Goal: Task Accomplishment & Management: Manage account settings

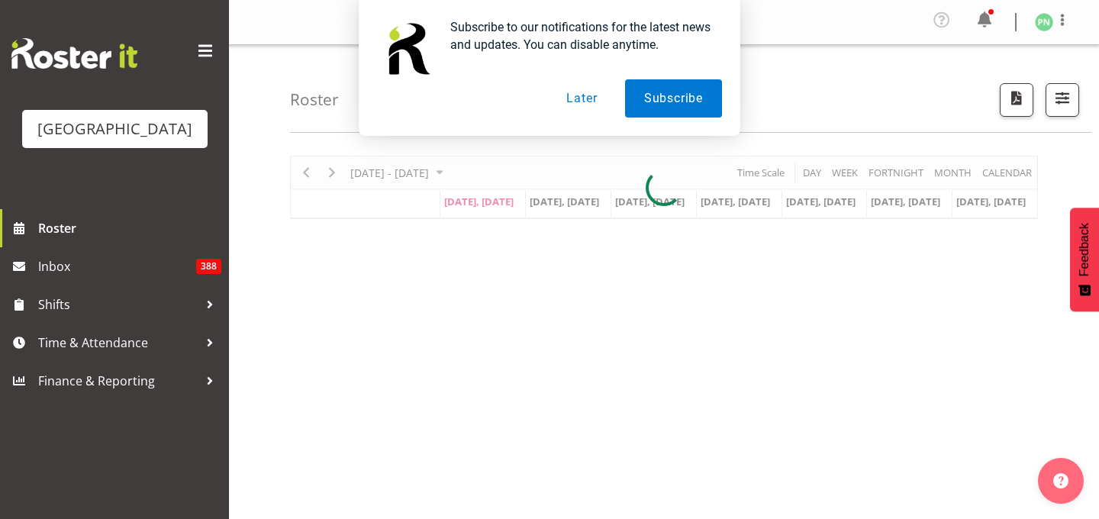
click at [573, 102] on button "Later" at bounding box center [581, 98] width 69 height 38
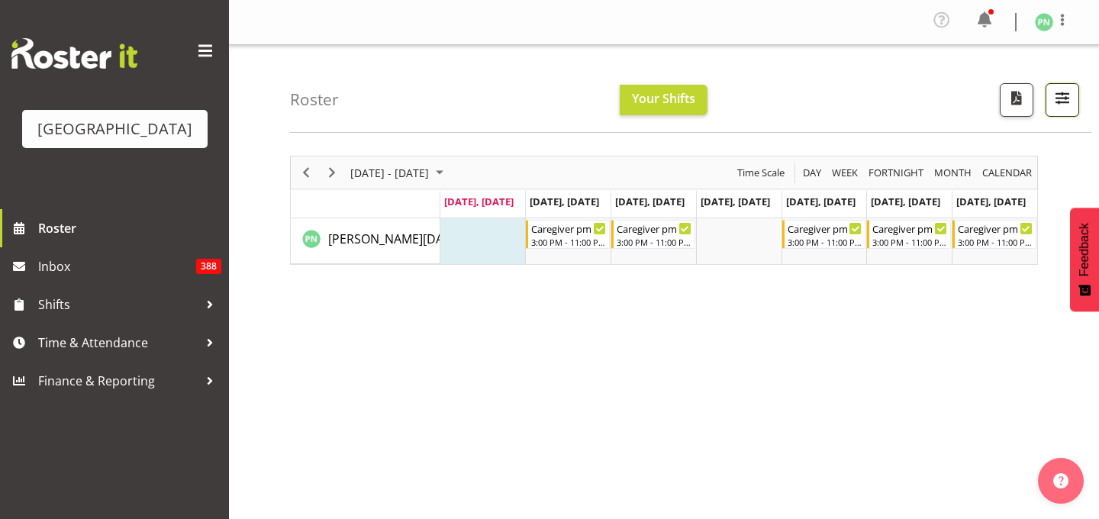
click at [1058, 107] on span "button" at bounding box center [1063, 98] width 20 height 20
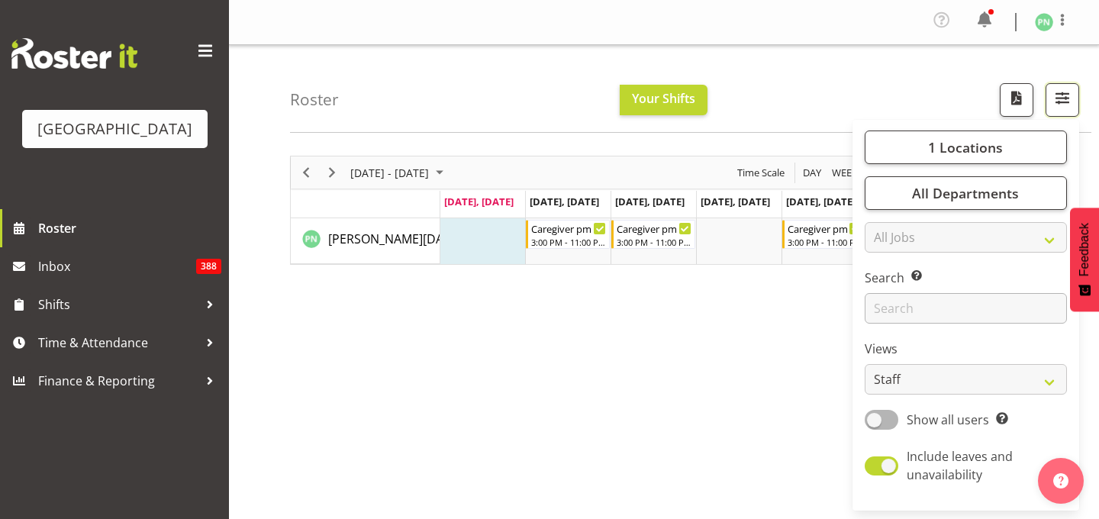
scroll to position [251, 0]
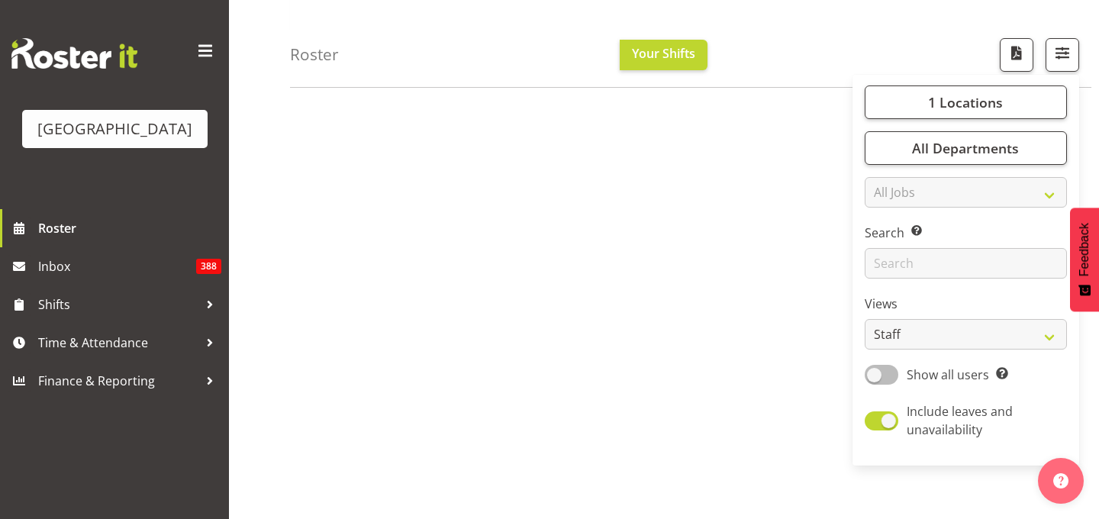
click at [865, 384] on span at bounding box center [882, 374] width 34 height 19
click at [865, 379] on input "Show all users Show only rostered employees" at bounding box center [870, 374] width 10 height 10
checkbox input "true"
click at [1040, 350] on select "Staff Role Shift - Horizontal Shift - Vertical Staff - Location" at bounding box center [966, 334] width 202 height 31
select select "shiftH"
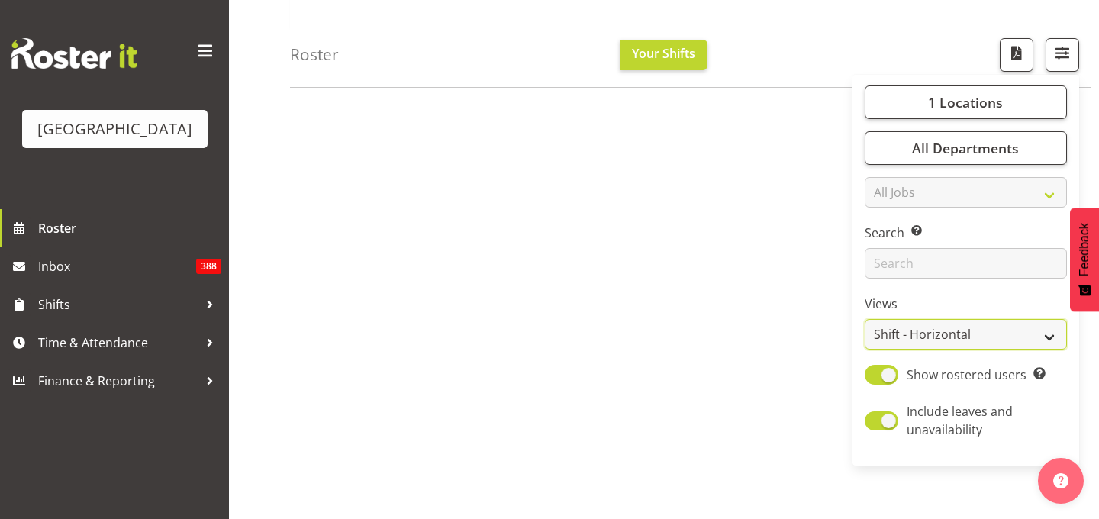
click at [865, 350] on select "Staff Role Shift - Horizontal Shift - Vertical Staff - Location" at bounding box center [966, 334] width 202 height 31
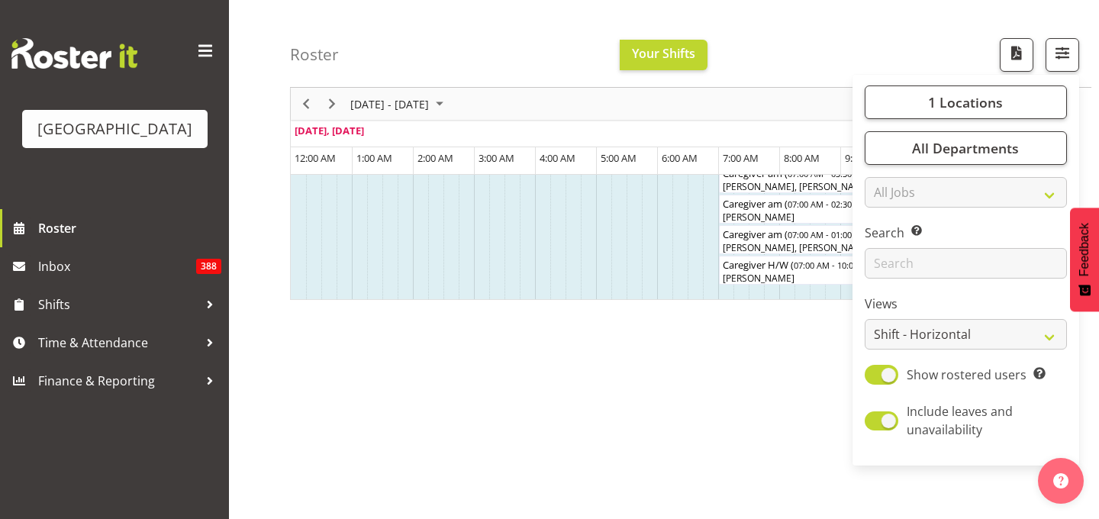
click at [898, 63] on div "Roster Your Shifts 1 Locations [GEOGRAPHIC_DATA] Kitchen [GEOGRAPHIC_DATA] Sele…" at bounding box center [690, 44] width 801 height 88
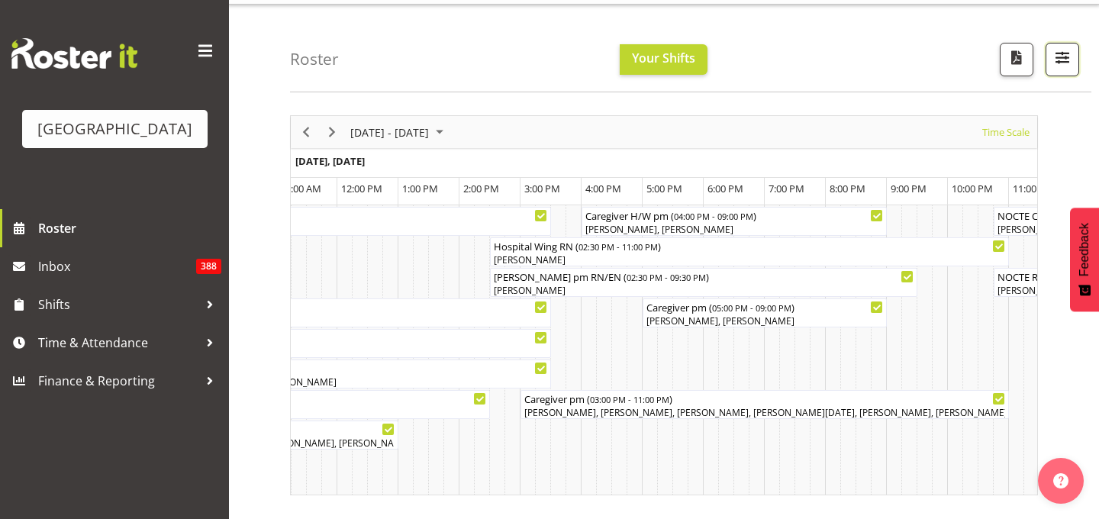
click at [1060, 60] on span "button" at bounding box center [1063, 57] width 20 height 20
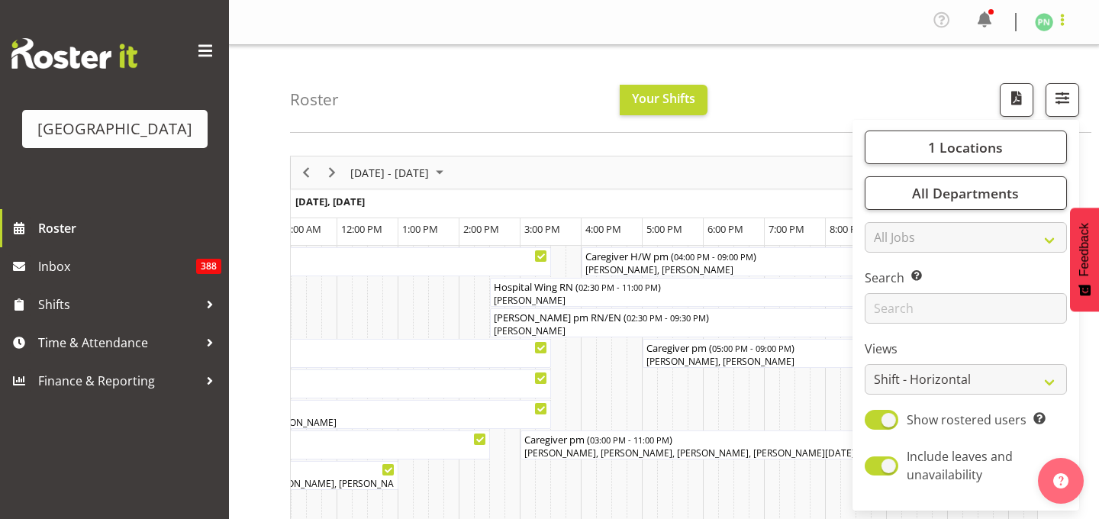
click at [1056, 24] on span at bounding box center [1062, 20] width 18 height 18
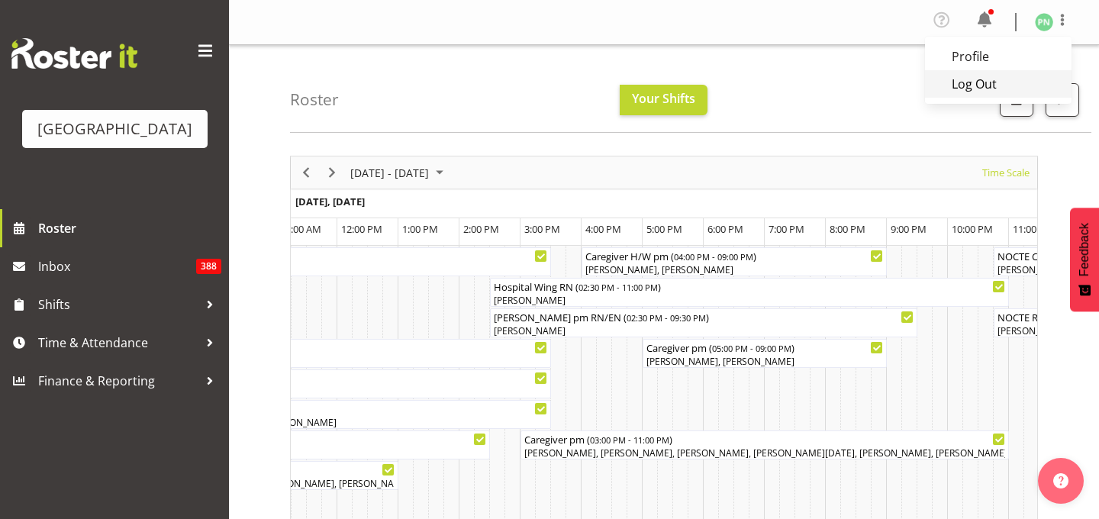
click at [956, 98] on link "Log Out" at bounding box center [998, 83] width 147 height 27
